Goal: Check status: Check status

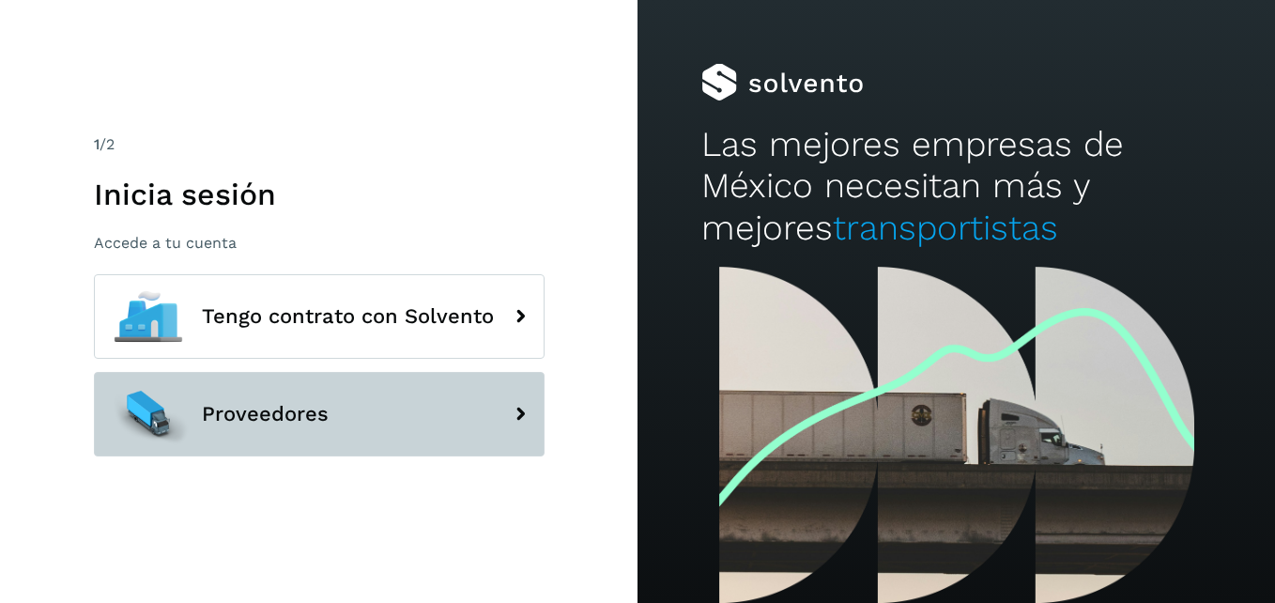
click at [262, 427] on button "Proveedores" at bounding box center [319, 414] width 451 height 84
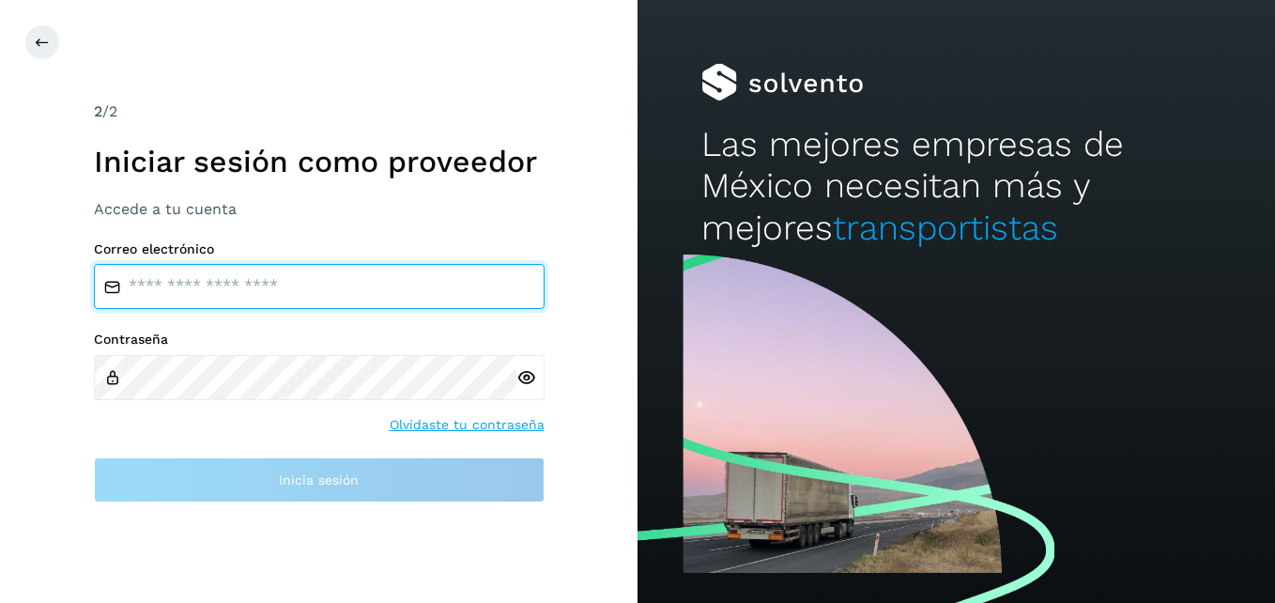
type input "**********"
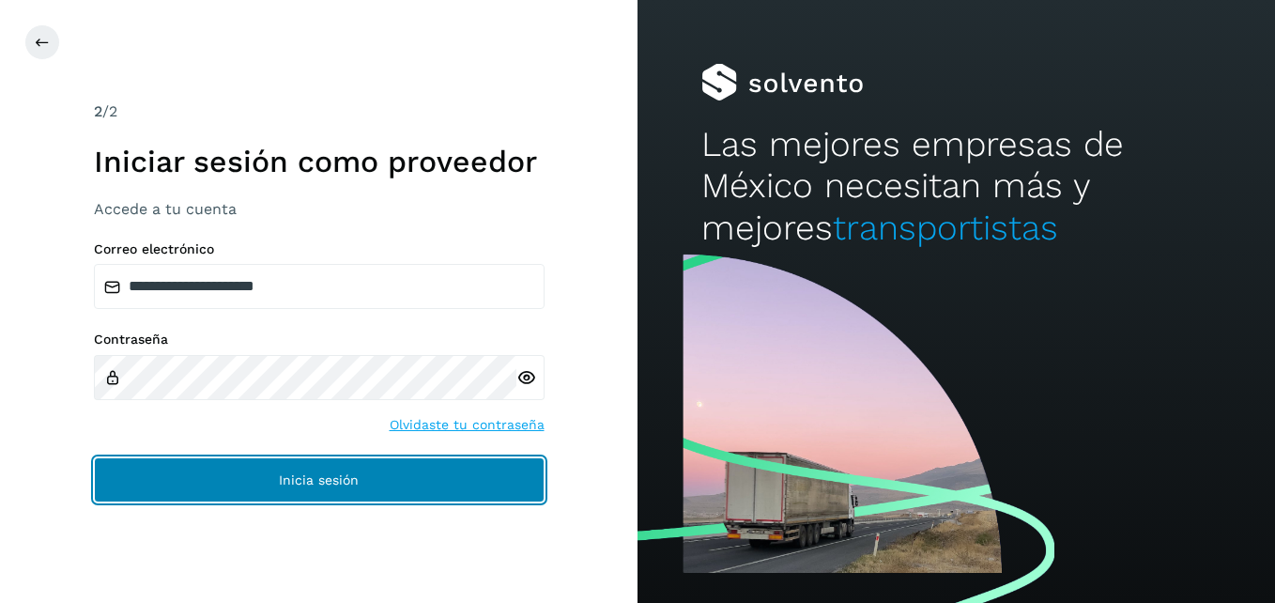
click at [314, 473] on span "Inicia sesión" at bounding box center [319, 479] width 80 height 13
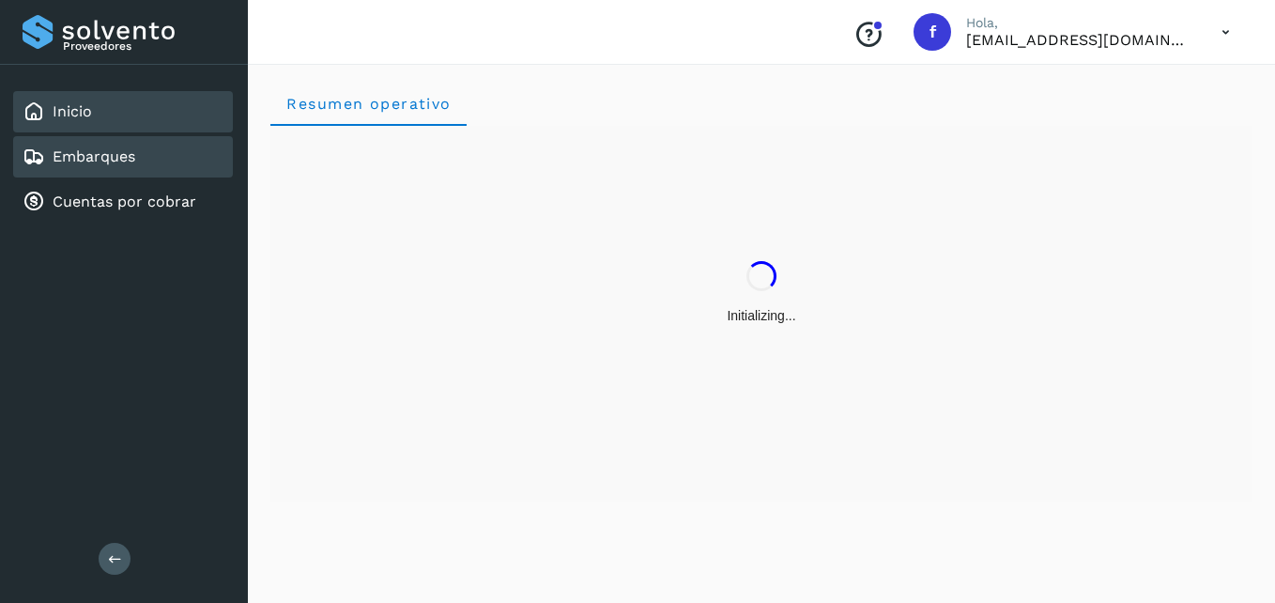
click at [116, 162] on link "Embarques" at bounding box center [94, 156] width 83 height 18
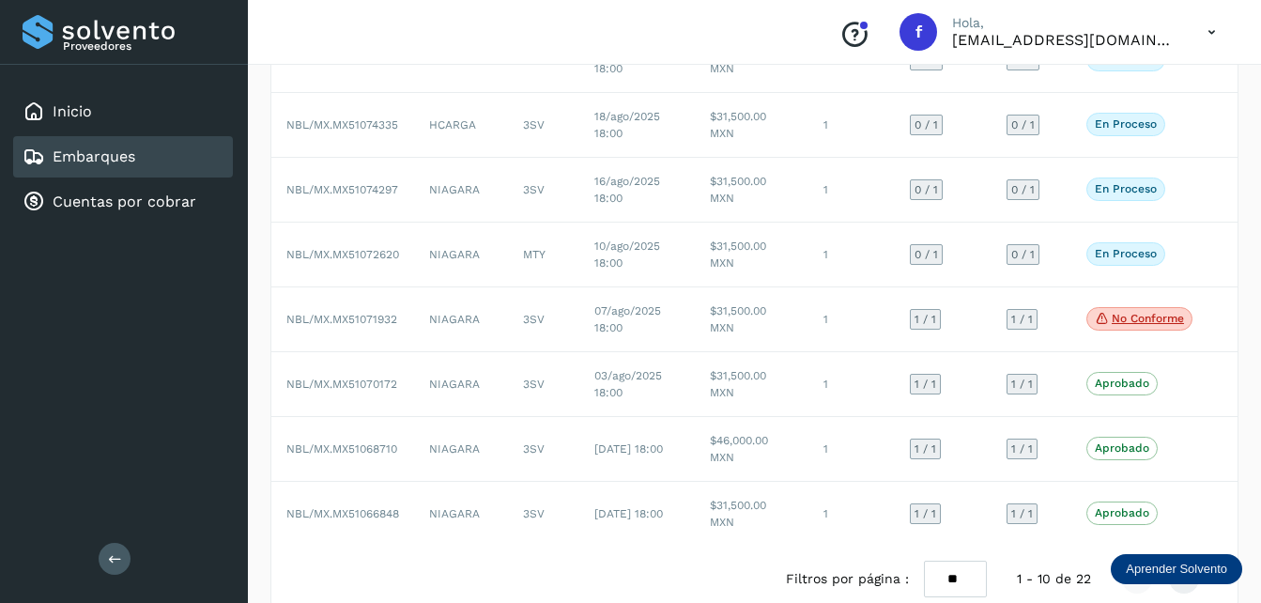
scroll to position [376, 0]
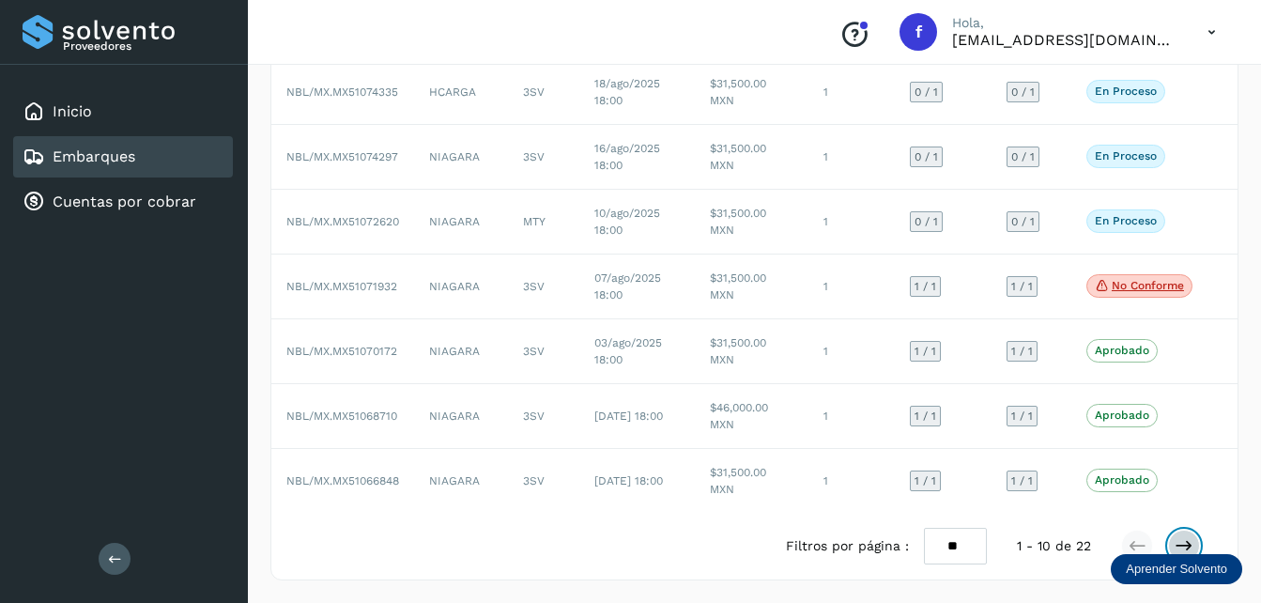
click at [1182, 547] on icon at bounding box center [1183, 545] width 19 height 19
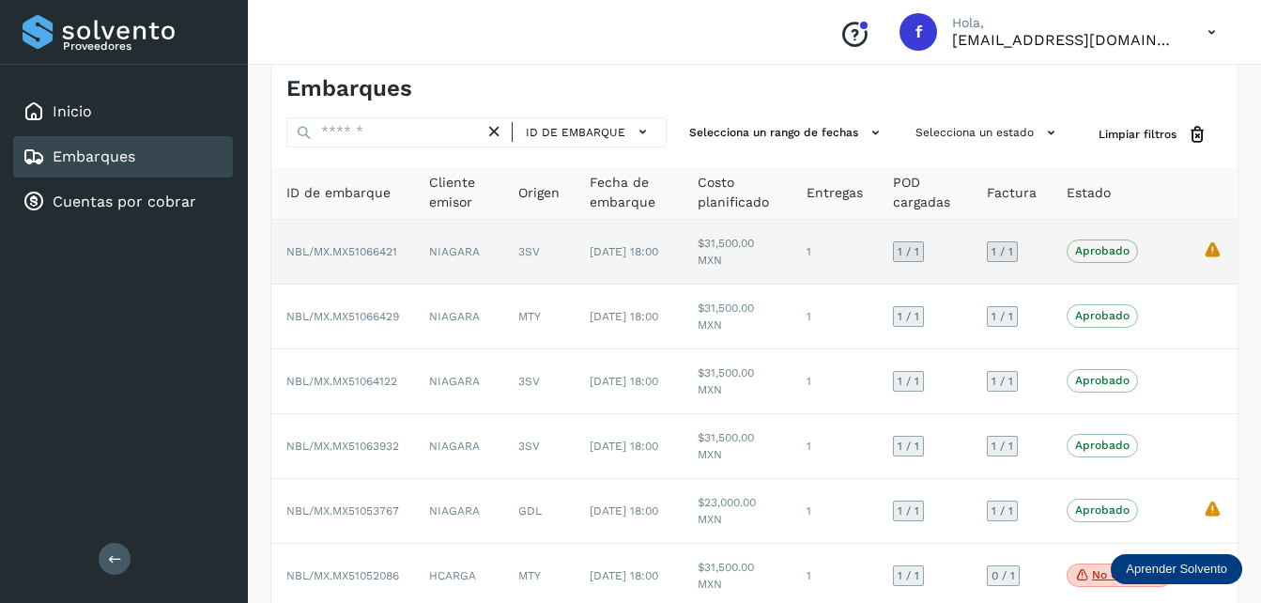
scroll to position [0, 0]
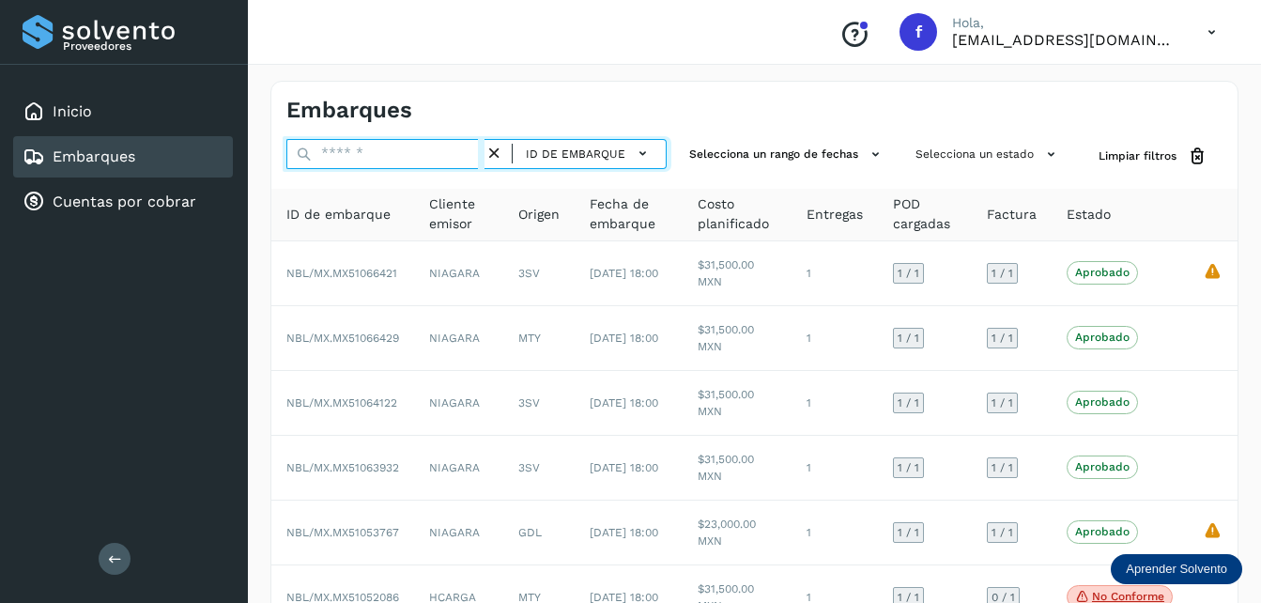
click at [372, 156] on input "text" at bounding box center [385, 154] width 198 height 30
paste input "********"
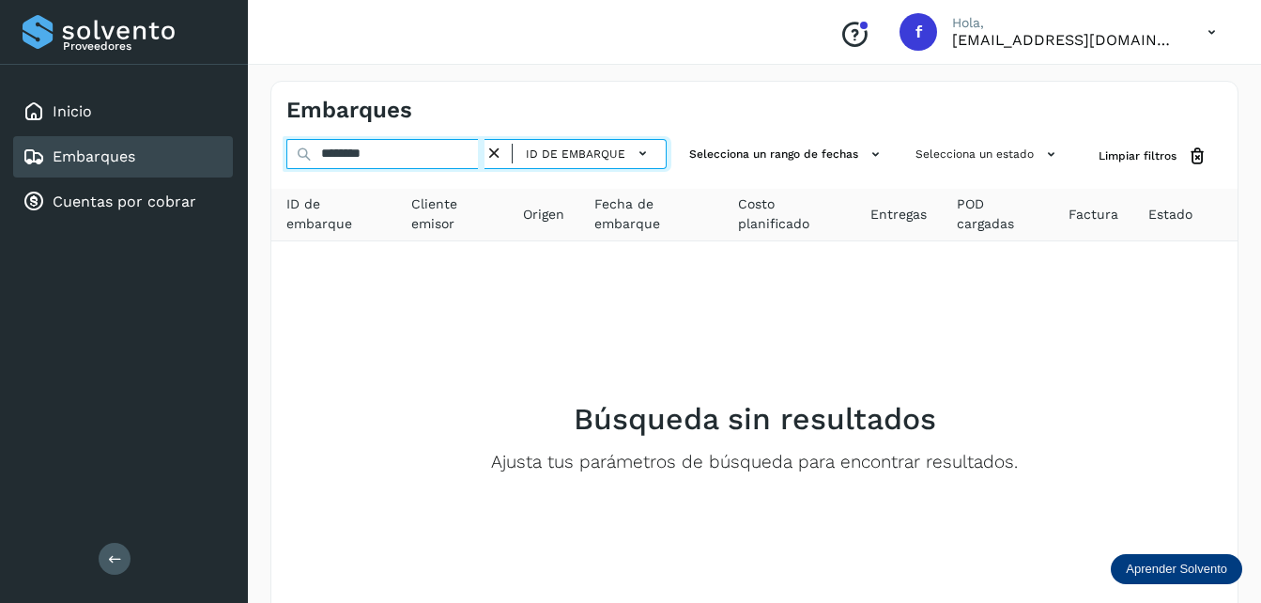
drag, startPoint x: 448, startPoint y: 154, endPoint x: 222, endPoint y: 154, distance: 226.2
click at [222, 154] on div "Proveedores Inicio Embarques Cuentas por cobrar Salir Conoce nuestros beneficio…" at bounding box center [630, 361] width 1261 height 723
paste input "text"
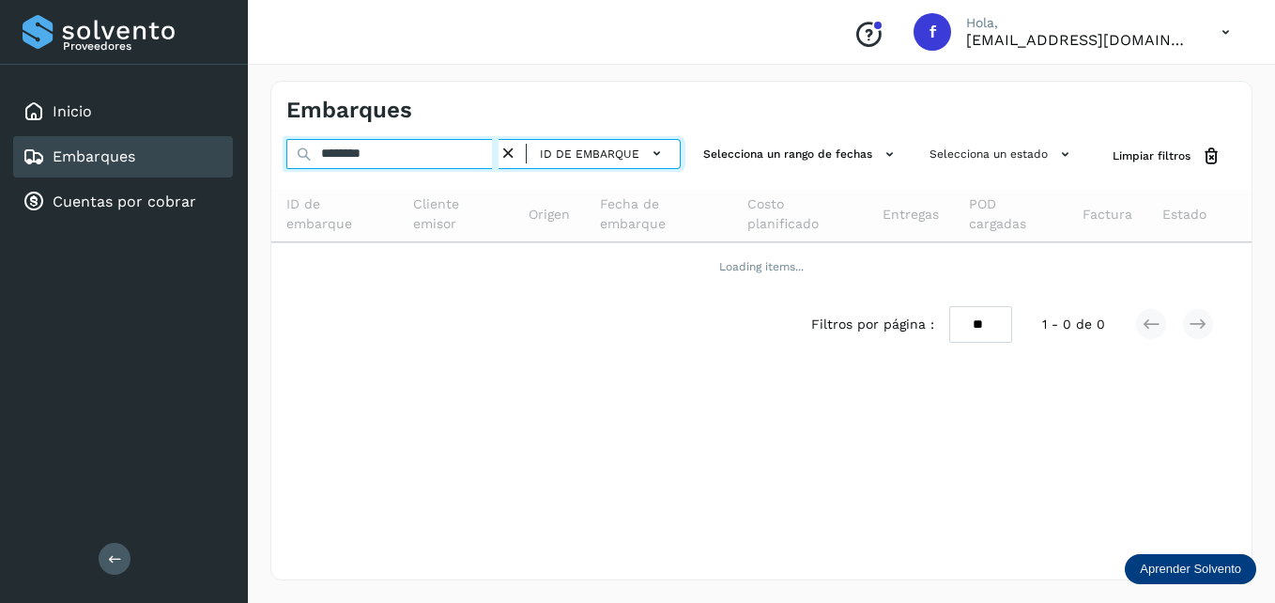
type input "********"
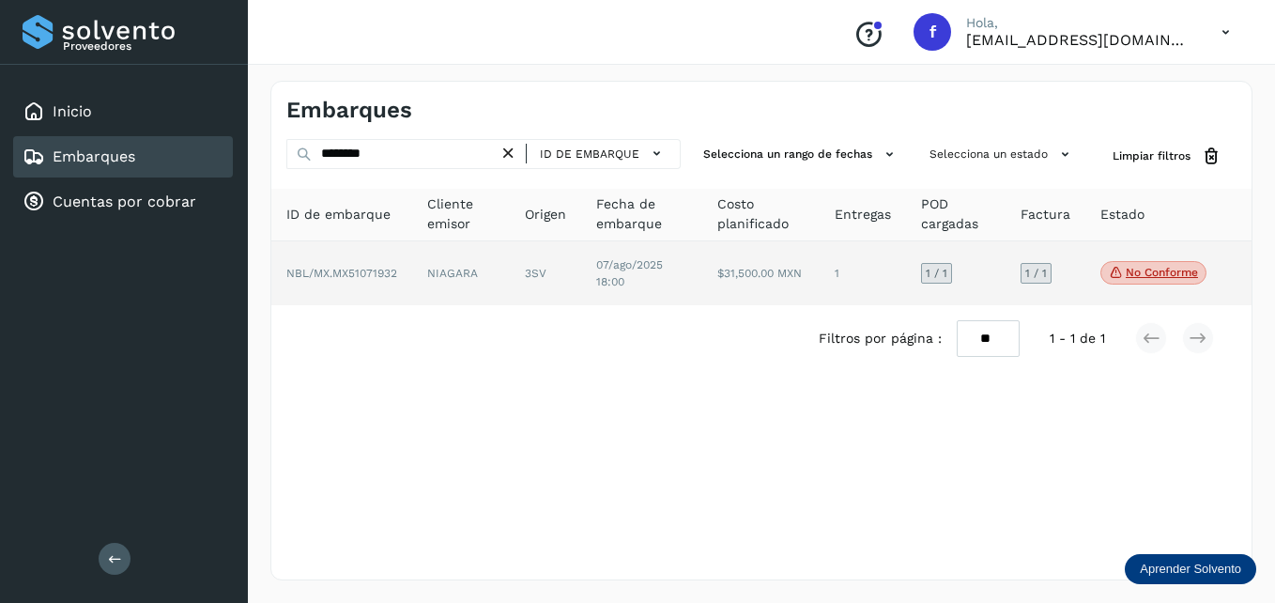
click at [365, 271] on span "NBL/MX.MX51071932" at bounding box center [341, 273] width 111 height 13
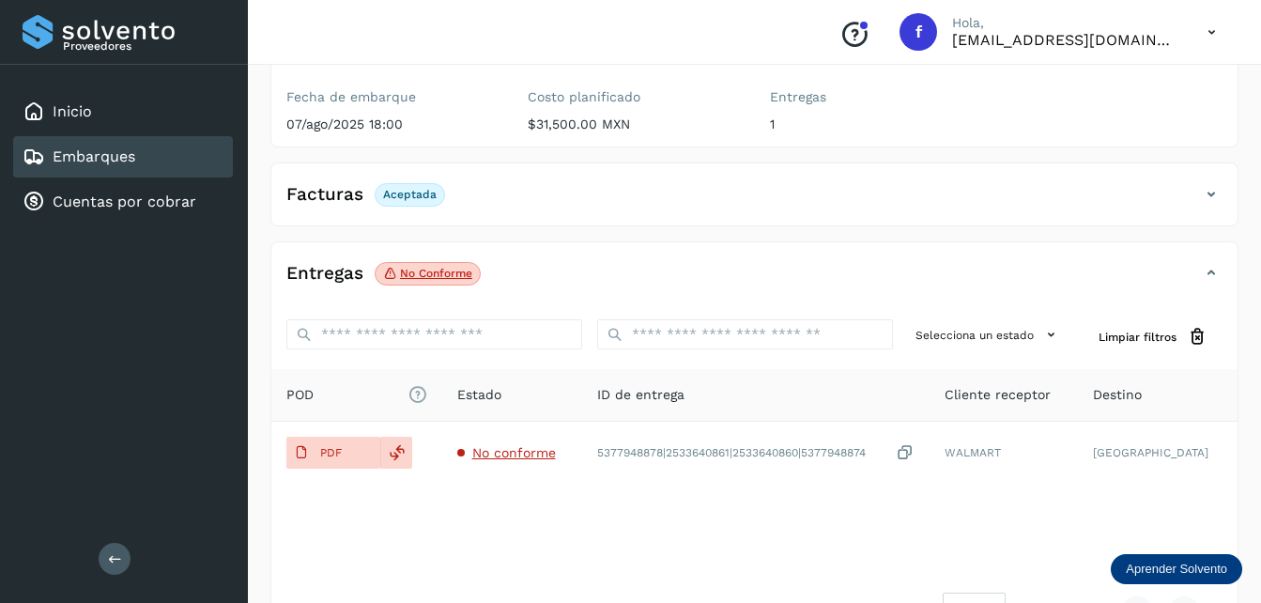
scroll to position [282, 0]
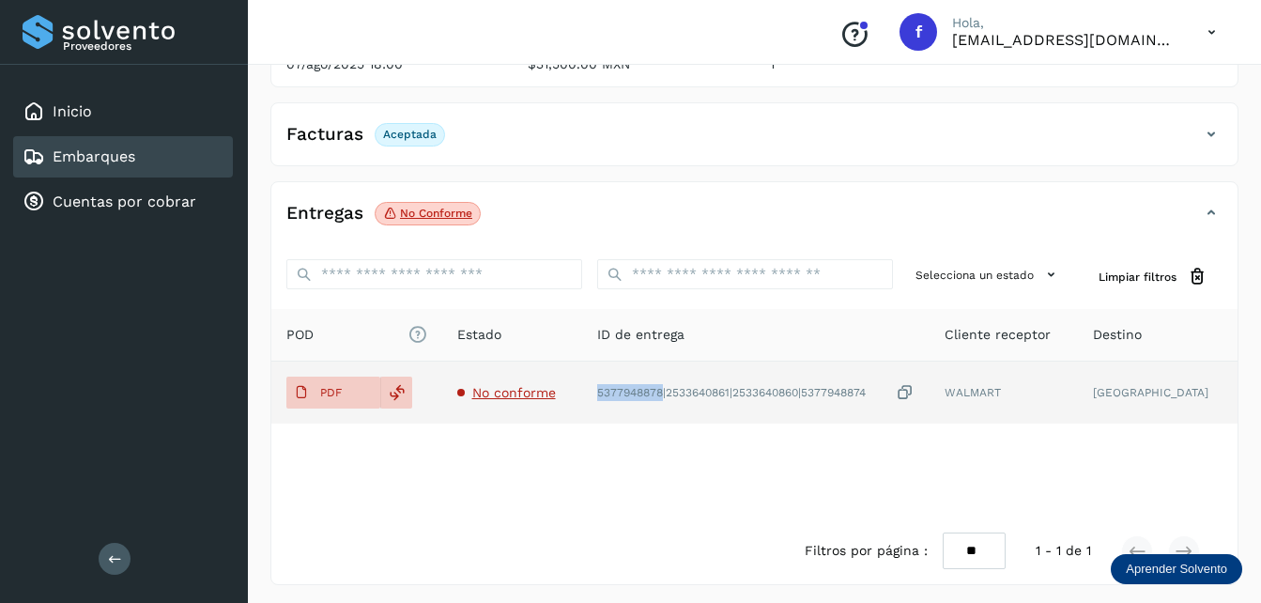
drag, startPoint x: 678, startPoint y: 395, endPoint x: 599, endPoint y: 394, distance: 78.9
click at [599, 394] on tr "PDF No conforme 5377948878|2533640861|2533640860|5377948874 WALMART CHIHUAHUA" at bounding box center [754, 392] width 966 height 62
copy tr "5377948878"
click at [914, 385] on icon at bounding box center [905, 393] width 19 height 20
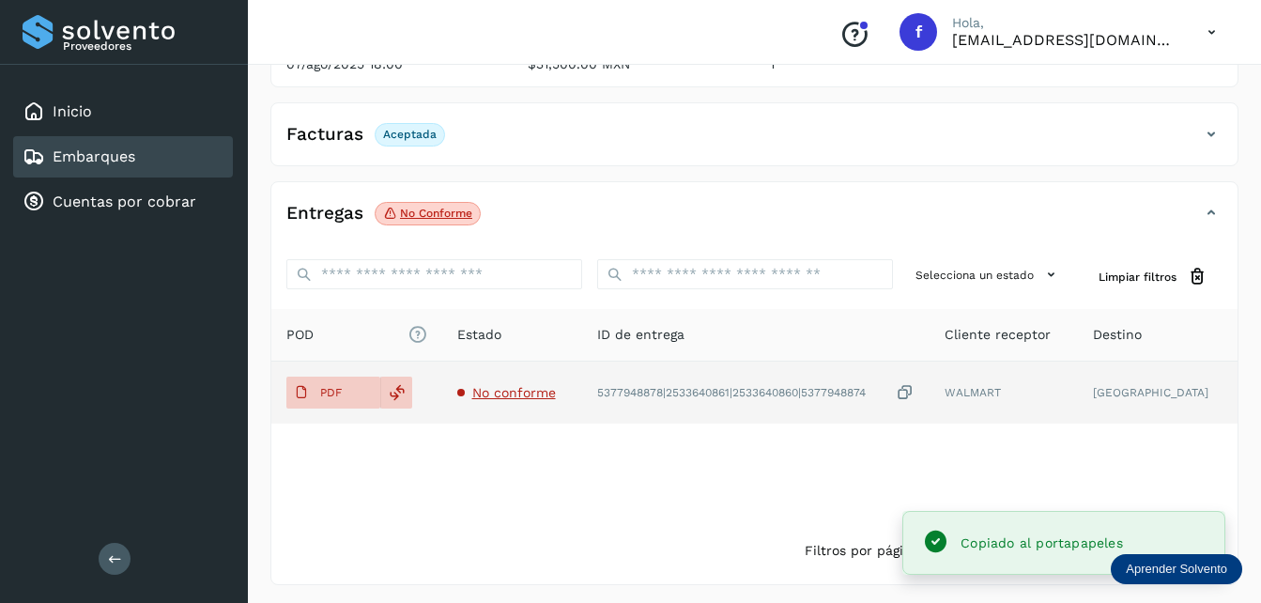
click at [646, 393] on div "5377948878|2533640861|2533640860|5377948874" at bounding box center [755, 393] width 317 height 20
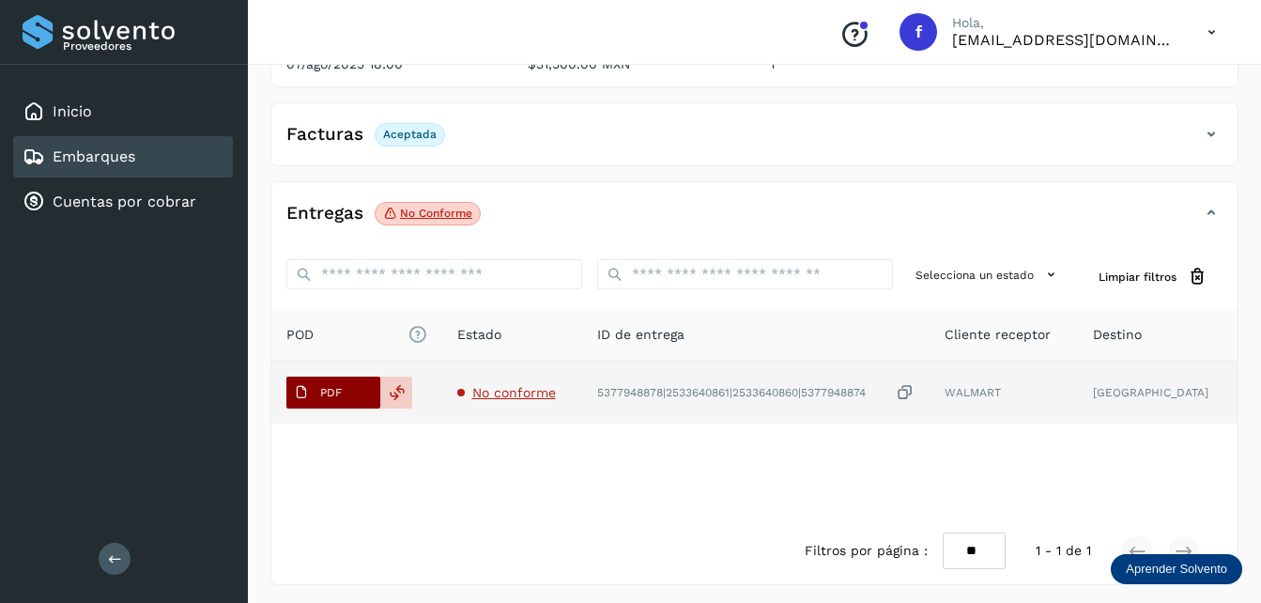
click at [330, 392] on p "PDF" at bounding box center [331, 392] width 22 height 13
click at [327, 394] on p "PDF" at bounding box center [331, 392] width 22 height 13
click at [322, 396] on p "PDF" at bounding box center [331, 392] width 22 height 13
click at [739, 390] on div "5377948878|2533640861|2533640860|5377948874" at bounding box center [755, 393] width 317 height 20
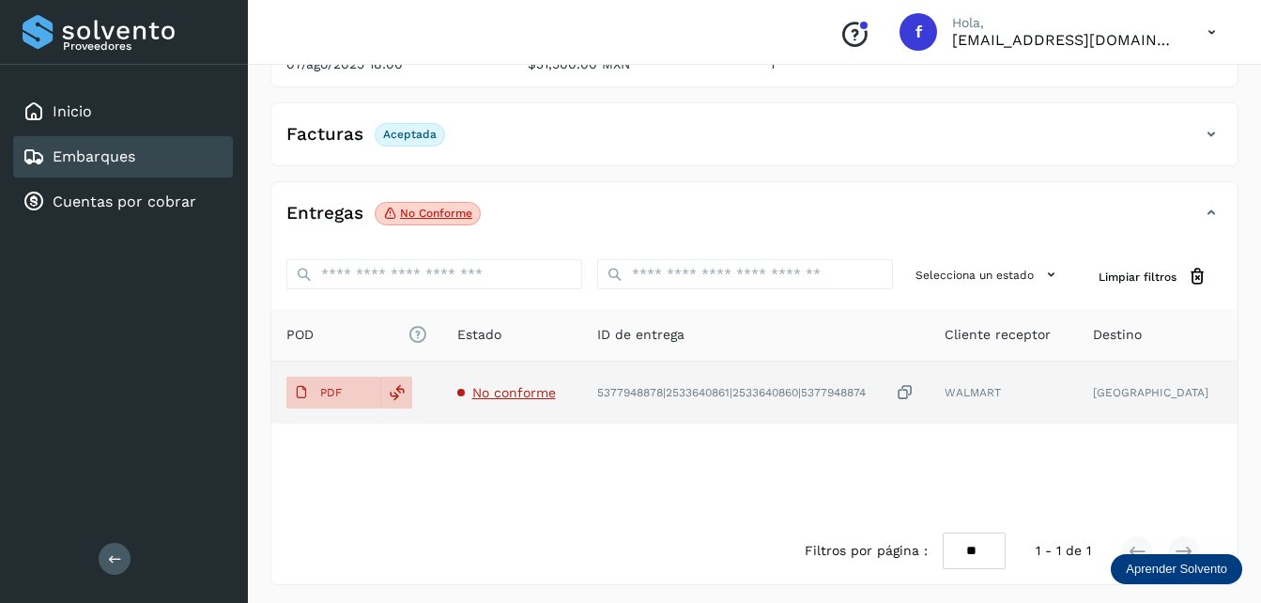
click at [735, 391] on div "5377948878|2533640861|2533640860|5377948874" at bounding box center [755, 393] width 317 height 20
click at [530, 393] on span "No conforme" at bounding box center [514, 392] width 84 height 15
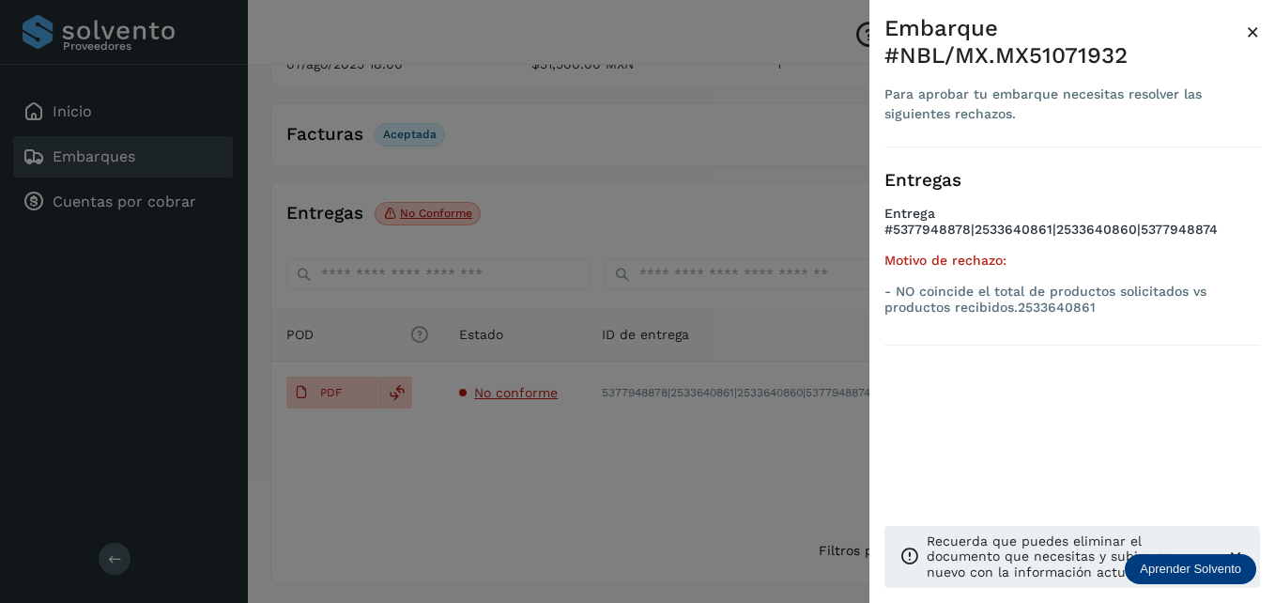
click at [734, 315] on div at bounding box center [637, 301] width 1275 height 603
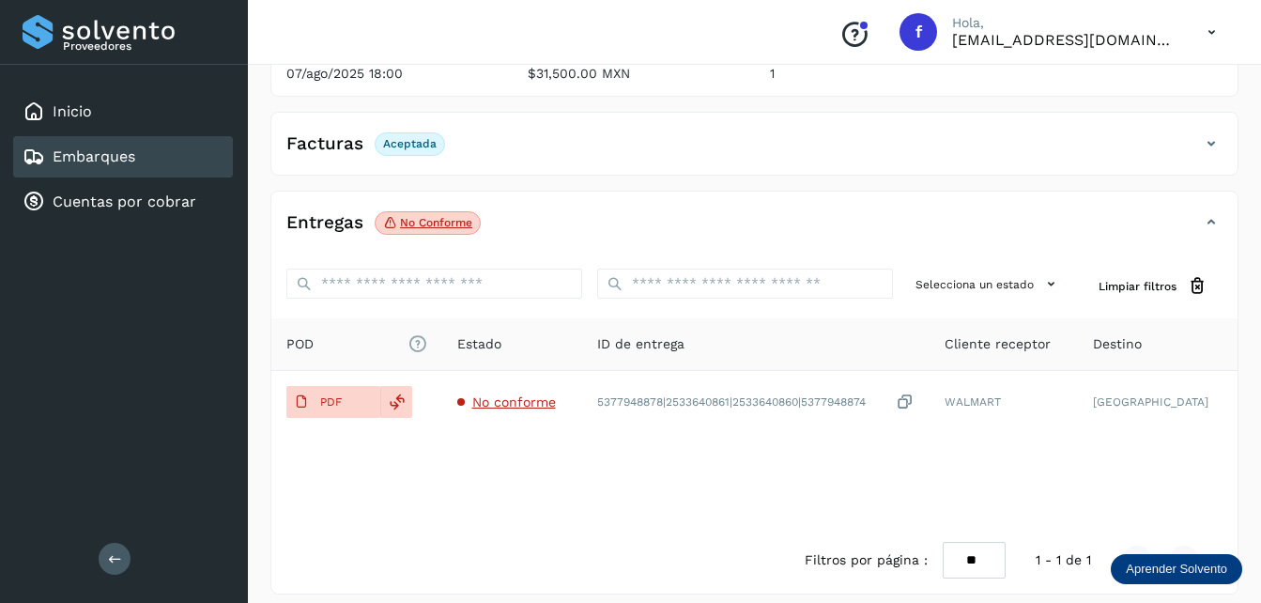
scroll to position [286, 0]
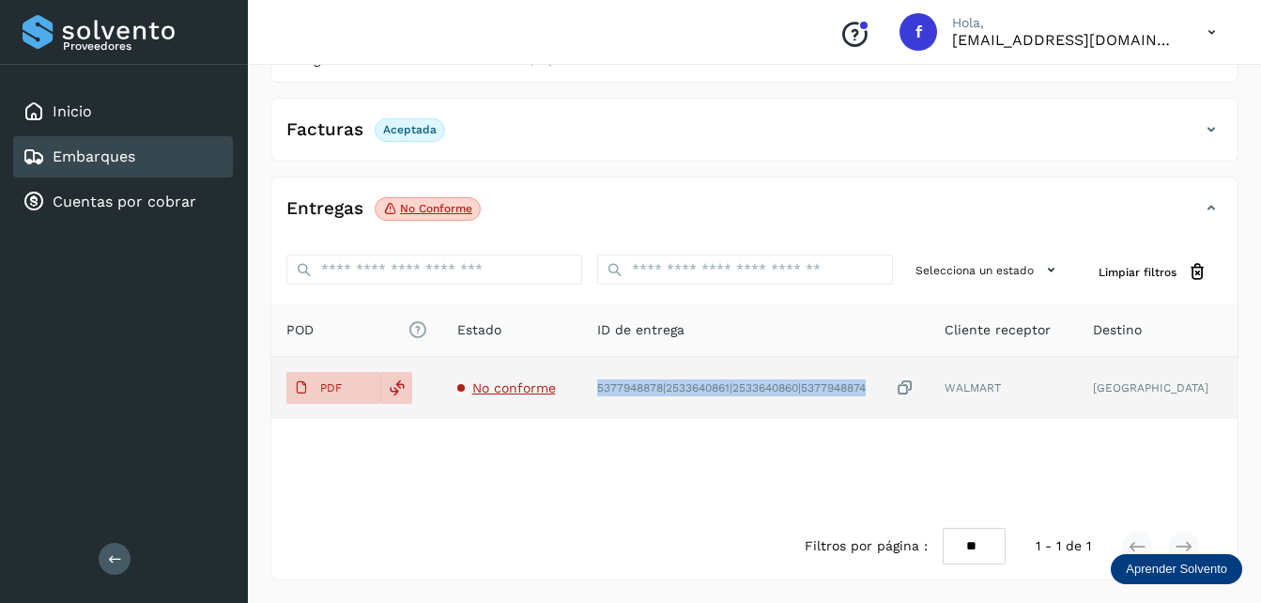
drag, startPoint x: 896, startPoint y: 393, endPoint x: 599, endPoint y: 408, distance: 297.0
click at [599, 408] on tr "PDF No conforme 5377948878|2533640861|2533640860|5377948874 WALMART CHIHUAHUA" at bounding box center [754, 388] width 966 height 62
